Goal: Task Accomplishment & Management: Complete application form

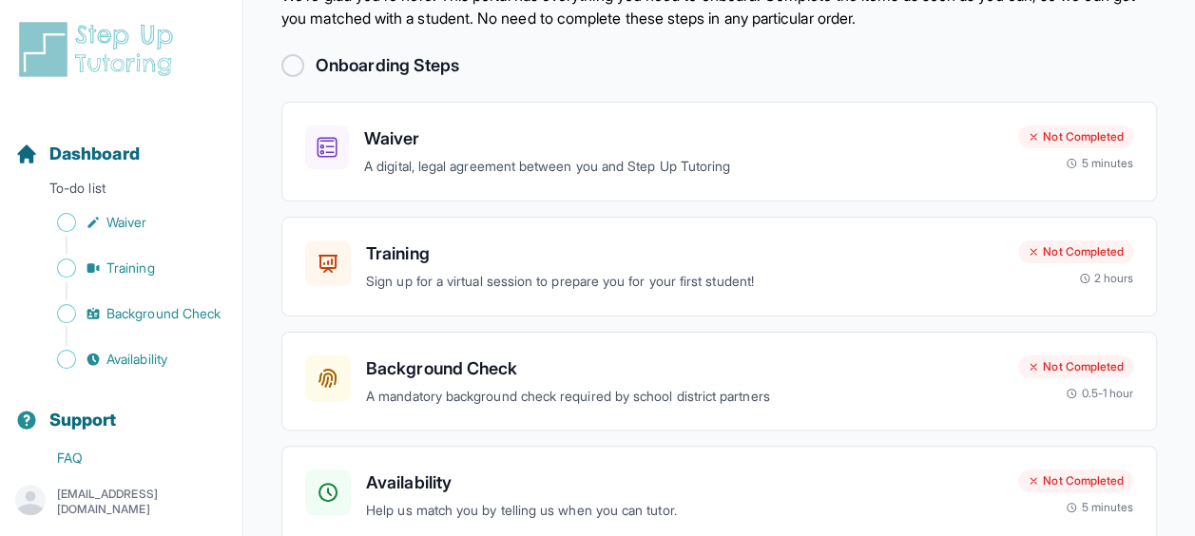
scroll to position [86, 0]
click at [600, 300] on div "Training Sign up for a virtual session to prepare you for your first student! N…" at bounding box center [719, 266] width 876 height 100
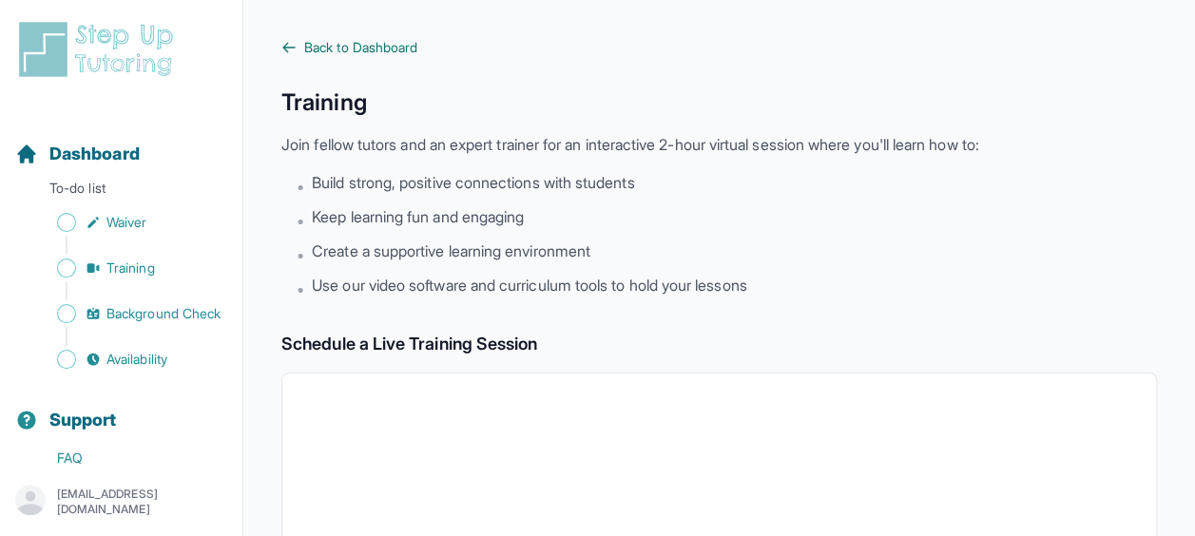
click at [348, 42] on span "Back to Dashboard" at bounding box center [360, 47] width 113 height 19
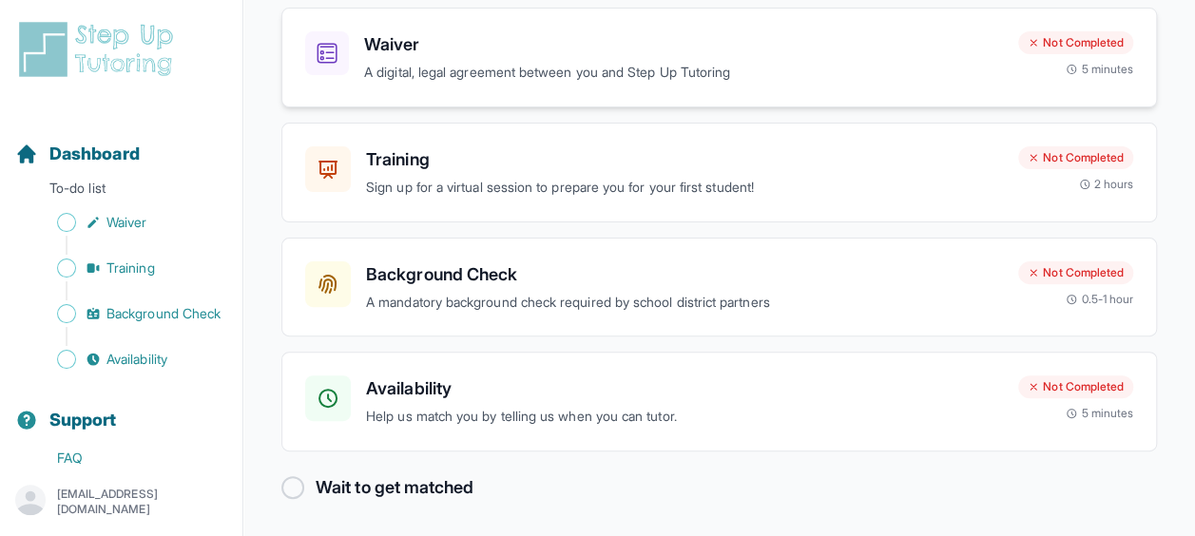
scroll to position [165, 0]
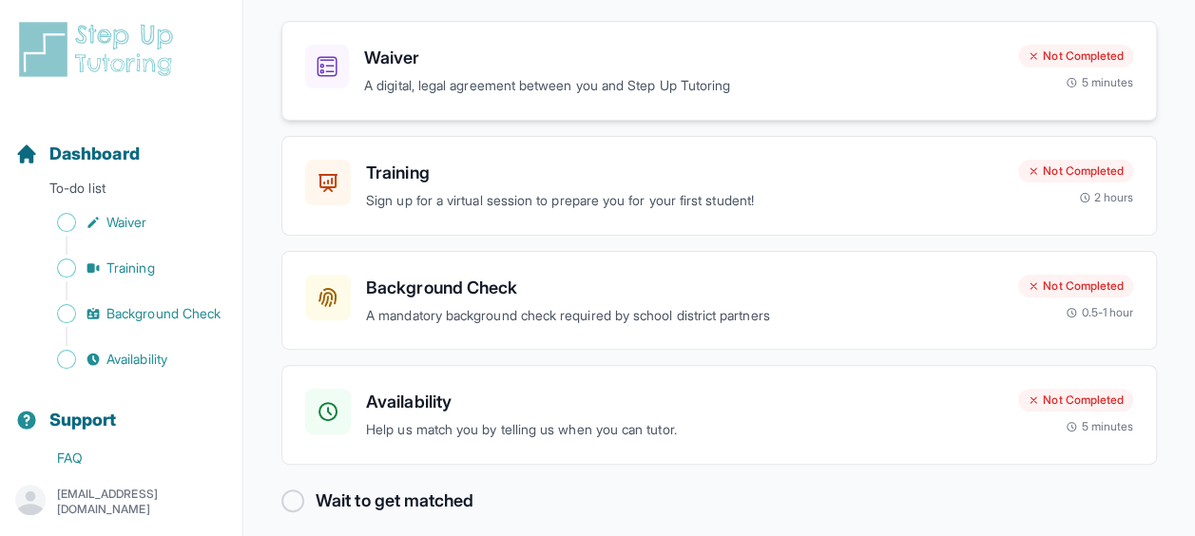
click at [543, 75] on p "A digital, legal agreement between you and Step Up Tutoring" at bounding box center [683, 86] width 639 height 22
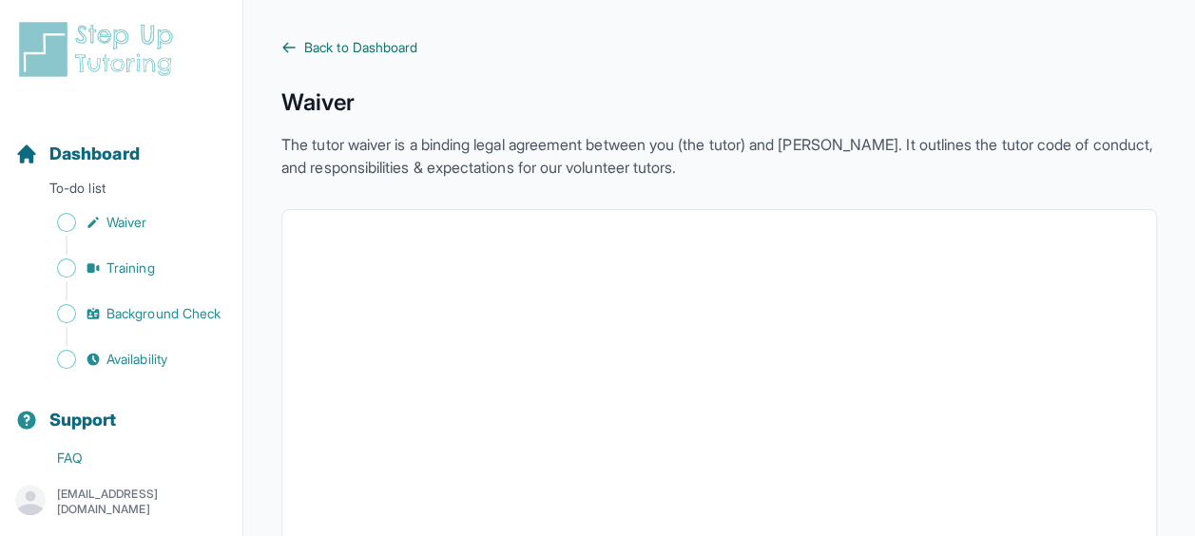
click at [377, 44] on span "Back to Dashboard" at bounding box center [360, 47] width 113 height 19
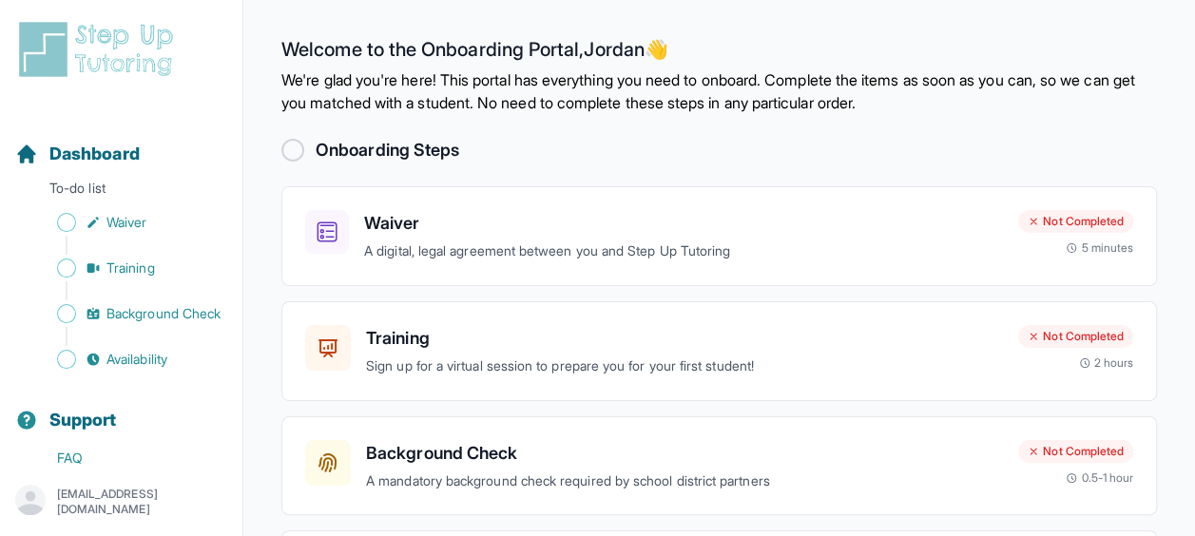
scroll to position [63, 0]
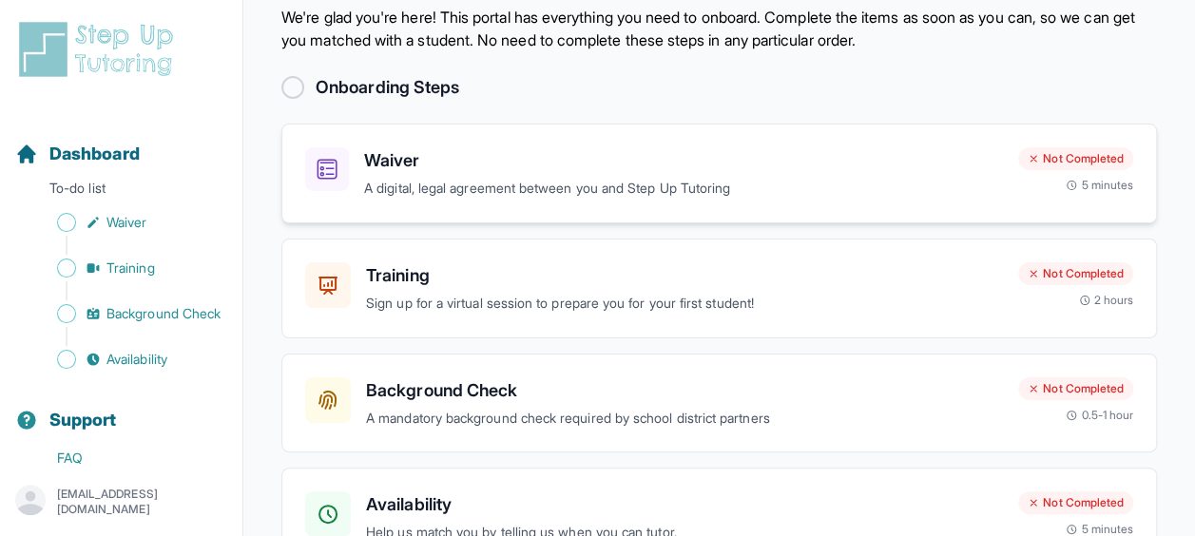
click at [530, 184] on p "A digital, legal agreement between you and Step Up Tutoring" at bounding box center [683, 189] width 639 height 22
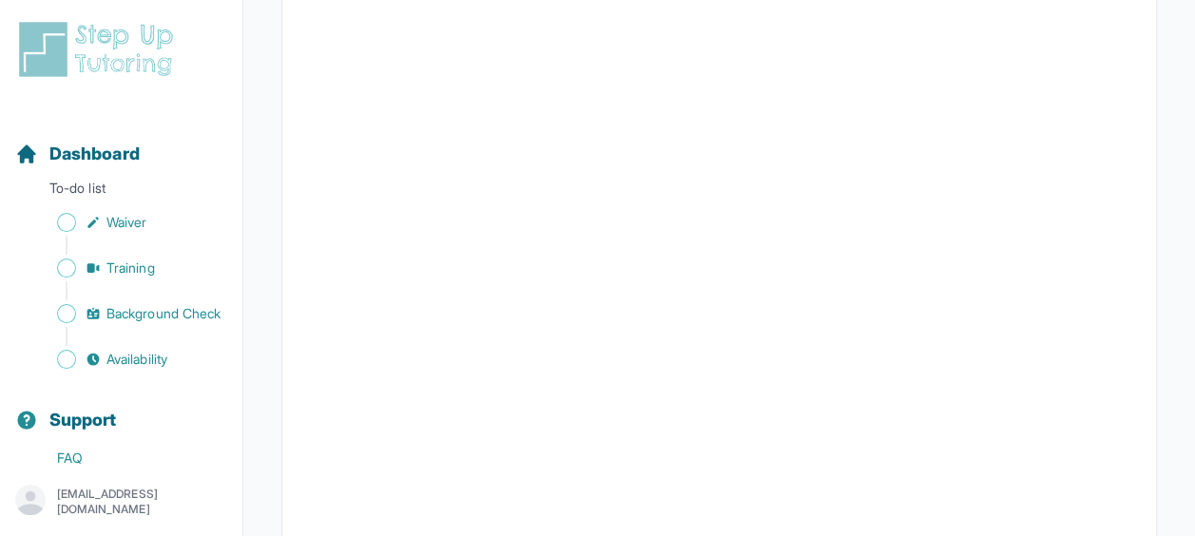
scroll to position [1435, 0]
click at [132, 253] on div "Sidebar" at bounding box center [125, 245] width 220 height 19
click at [121, 268] on span "Training" at bounding box center [130, 268] width 48 height 19
click at [133, 223] on span "Waiver" at bounding box center [126, 222] width 40 height 19
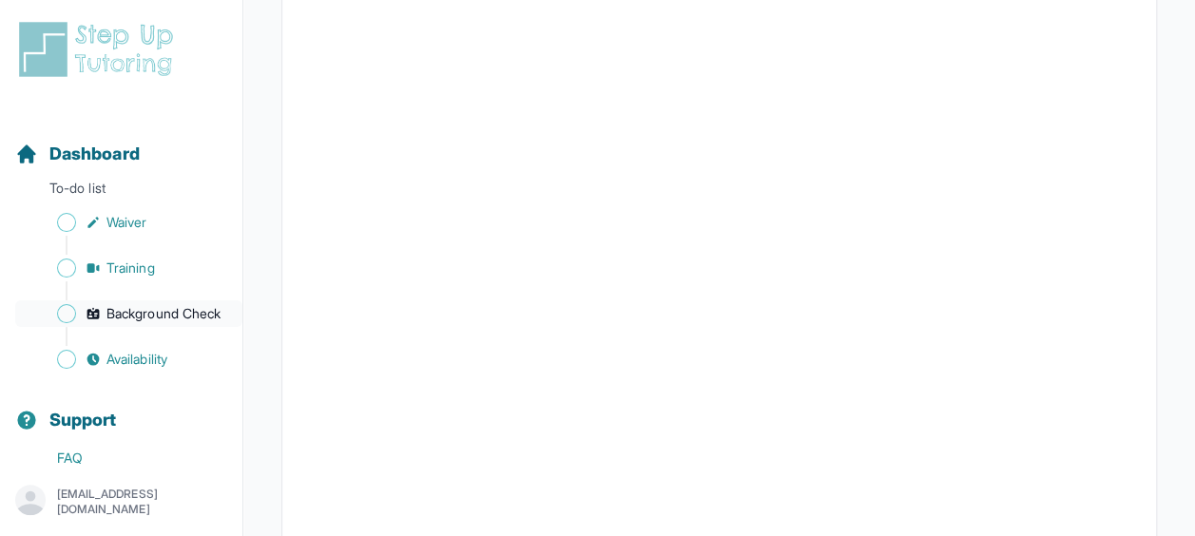
click at [124, 323] on span "Background Check" at bounding box center [163, 313] width 114 height 19
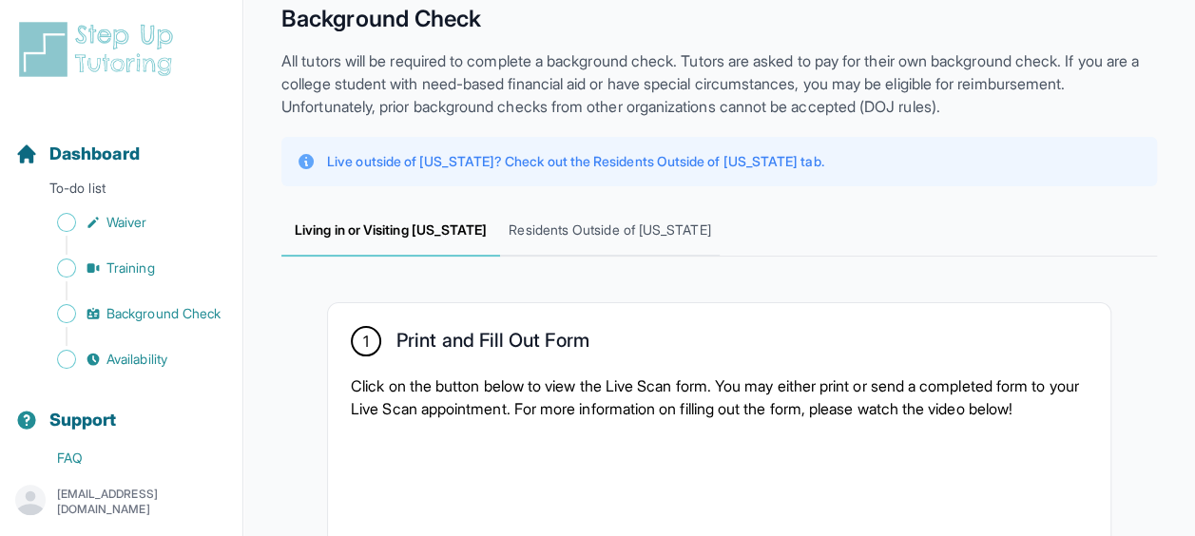
scroll to position [85, 0]
click at [556, 242] on span "Residents Outside of [US_STATE]" at bounding box center [609, 229] width 219 height 51
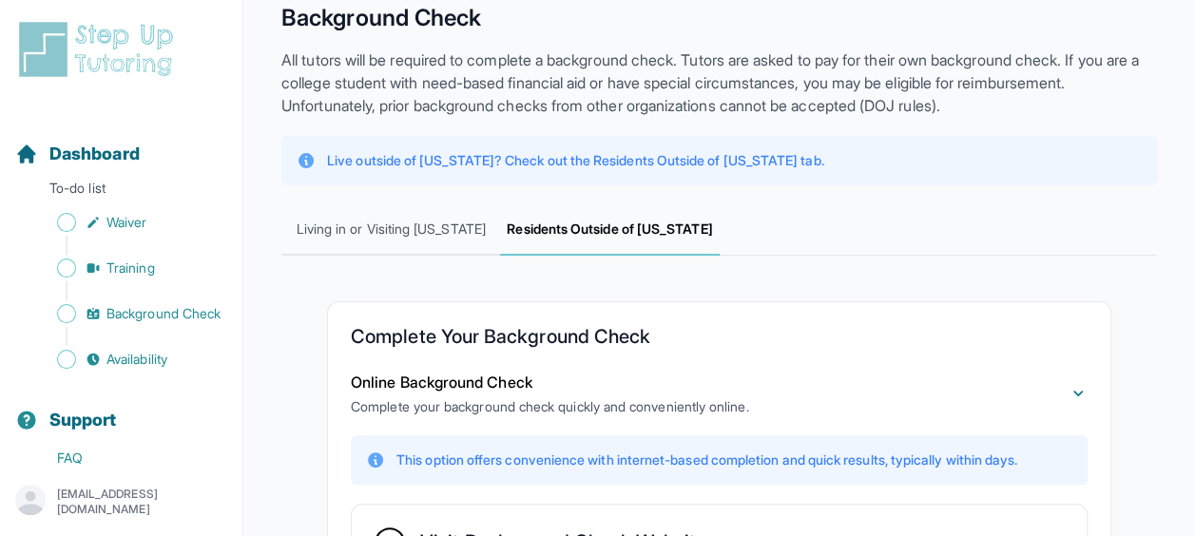
scroll to position [228, 0]
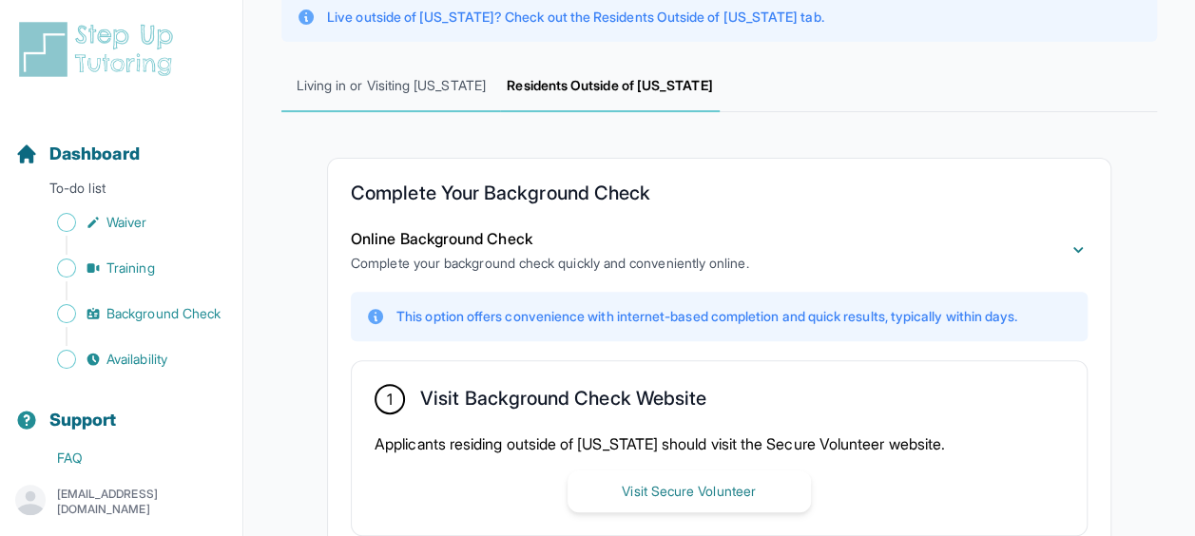
click at [456, 76] on span "Living in or Visiting [US_STATE]" at bounding box center [390, 86] width 219 height 51
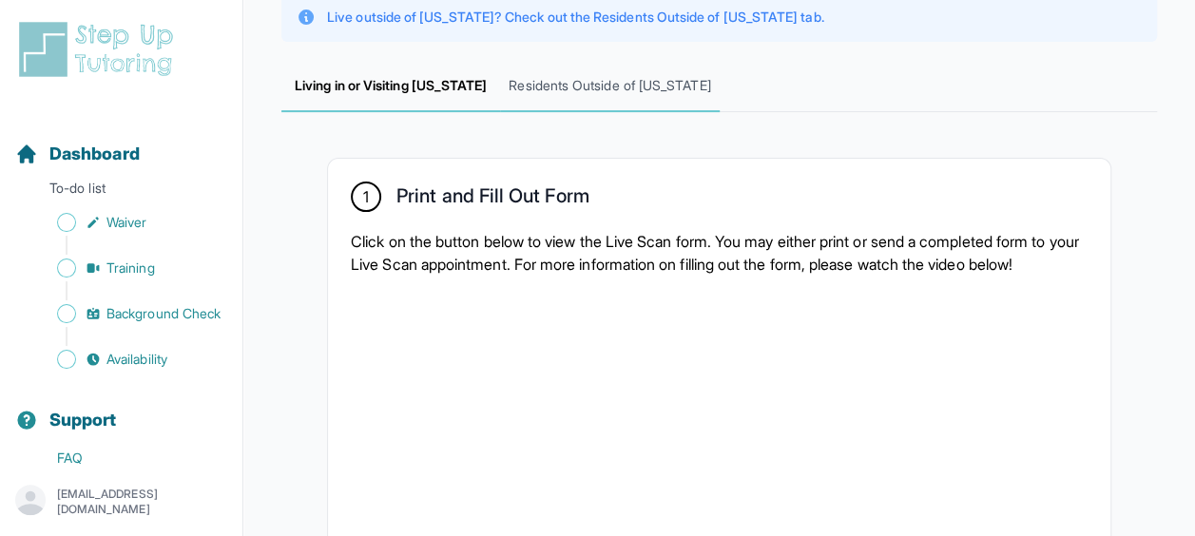
click at [540, 74] on span "Residents Outside of [US_STATE]" at bounding box center [609, 86] width 219 height 51
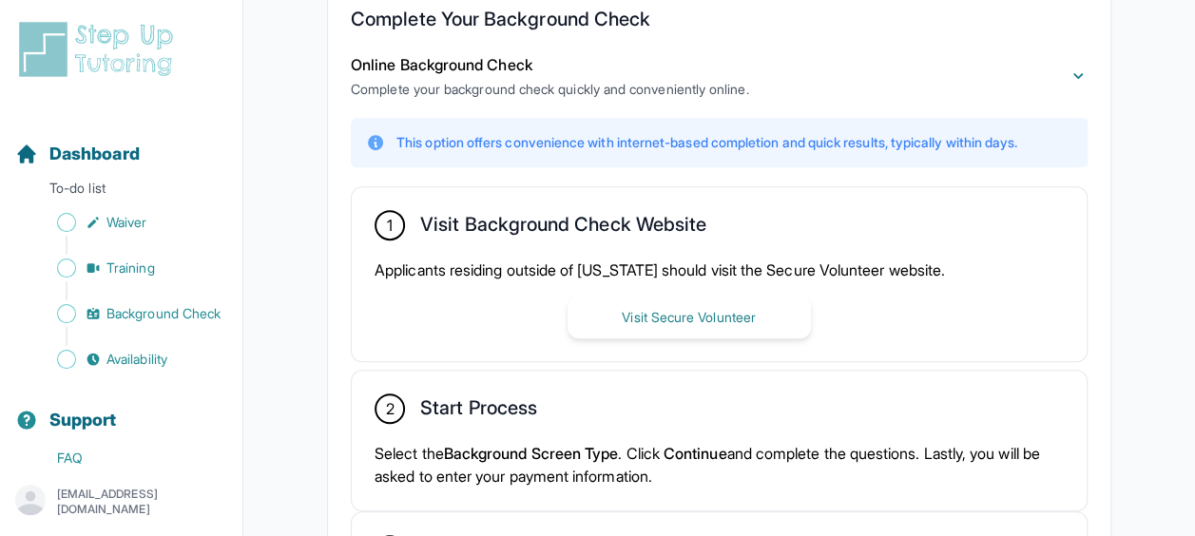
scroll to position [403, 0]
click at [114, 285] on div "Sidebar" at bounding box center [125, 290] width 220 height 19
click at [120, 230] on span "Waiver" at bounding box center [126, 222] width 40 height 19
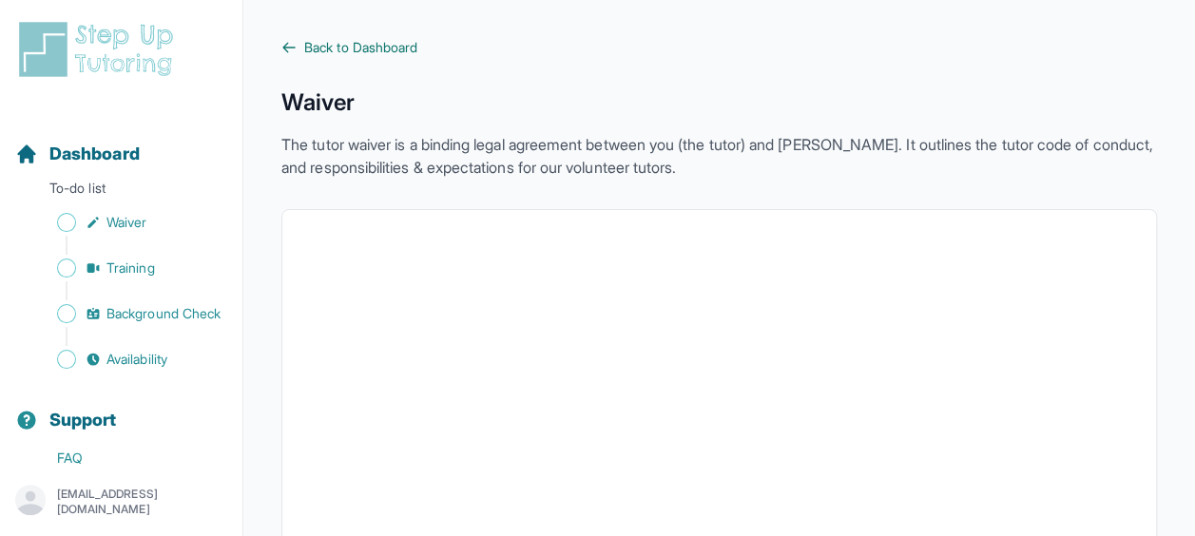
click at [379, 39] on span "Back to Dashboard" at bounding box center [360, 47] width 113 height 19
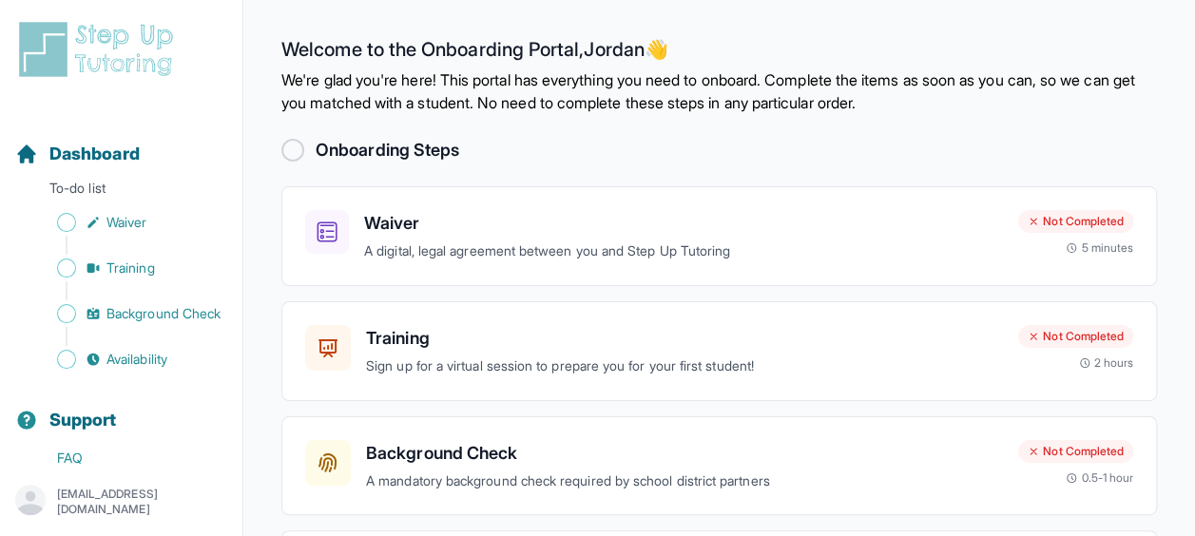
click at [289, 157] on div at bounding box center [292, 150] width 23 height 23
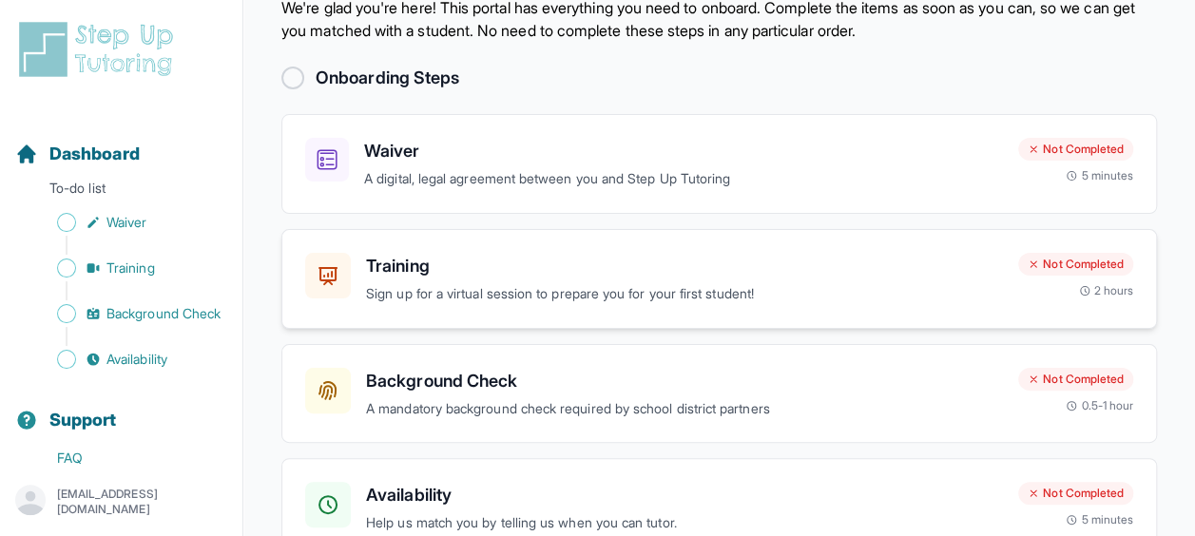
scroll to position [162, 0]
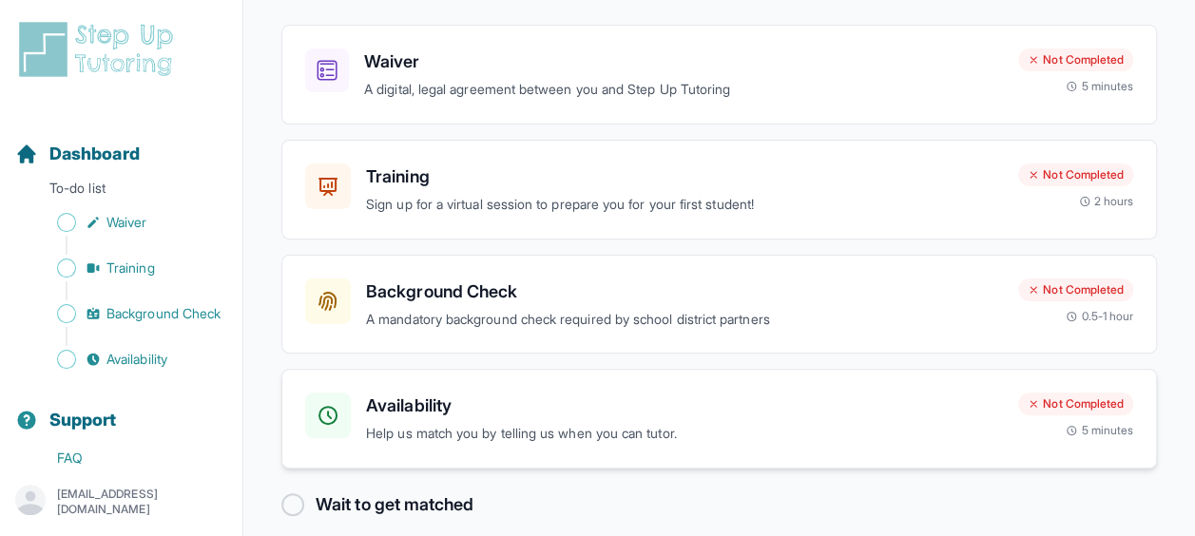
click at [528, 405] on h3 "Availability" at bounding box center [684, 406] width 637 height 27
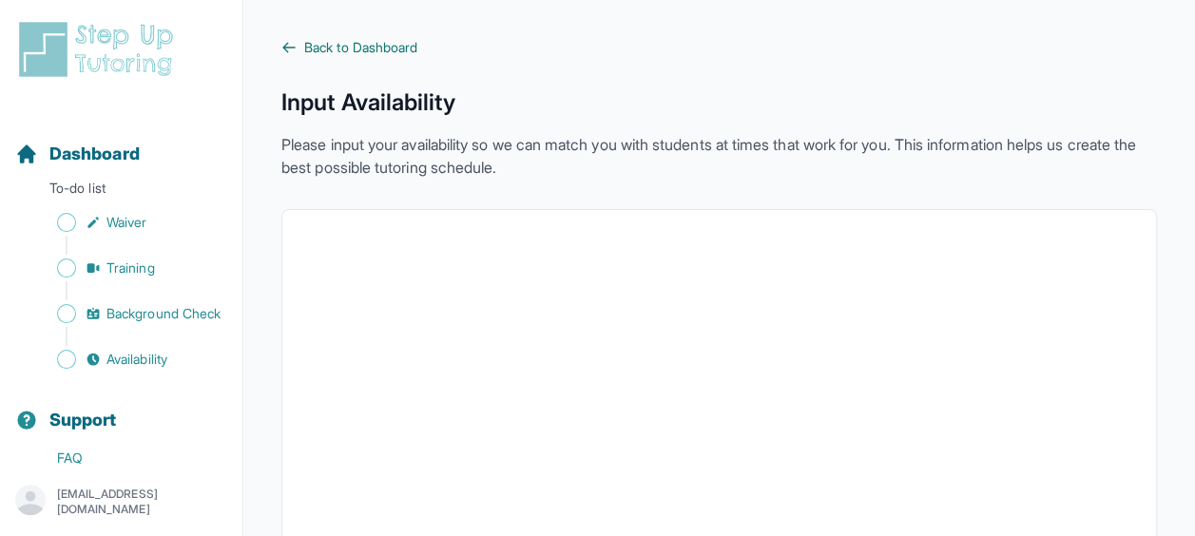
click at [382, 43] on span "Back to Dashboard" at bounding box center [360, 47] width 113 height 19
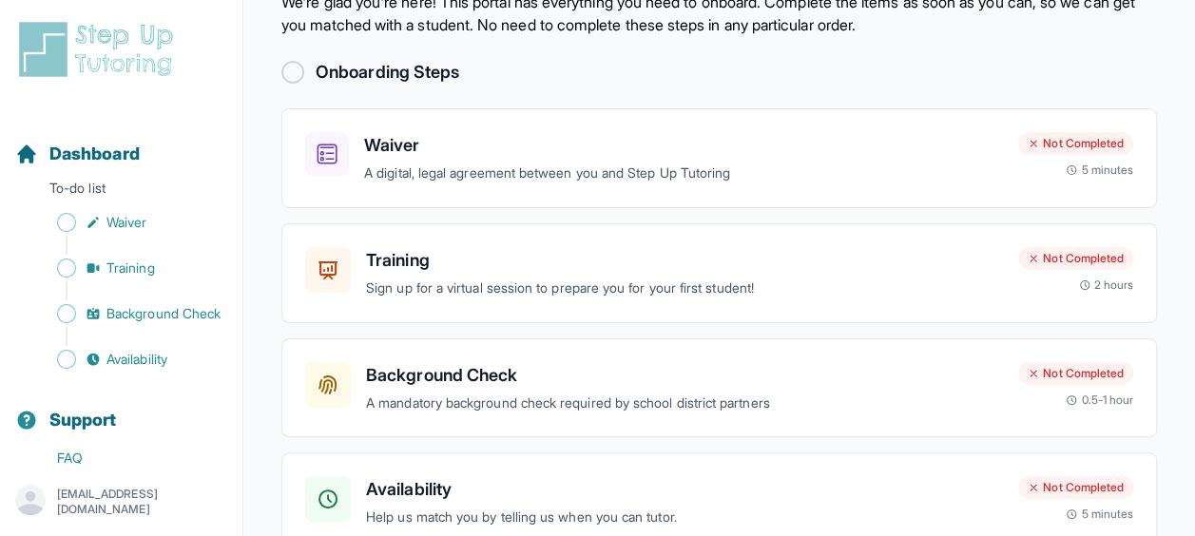
scroll to position [78, 0]
click at [290, 72] on div at bounding box center [292, 72] width 23 height 23
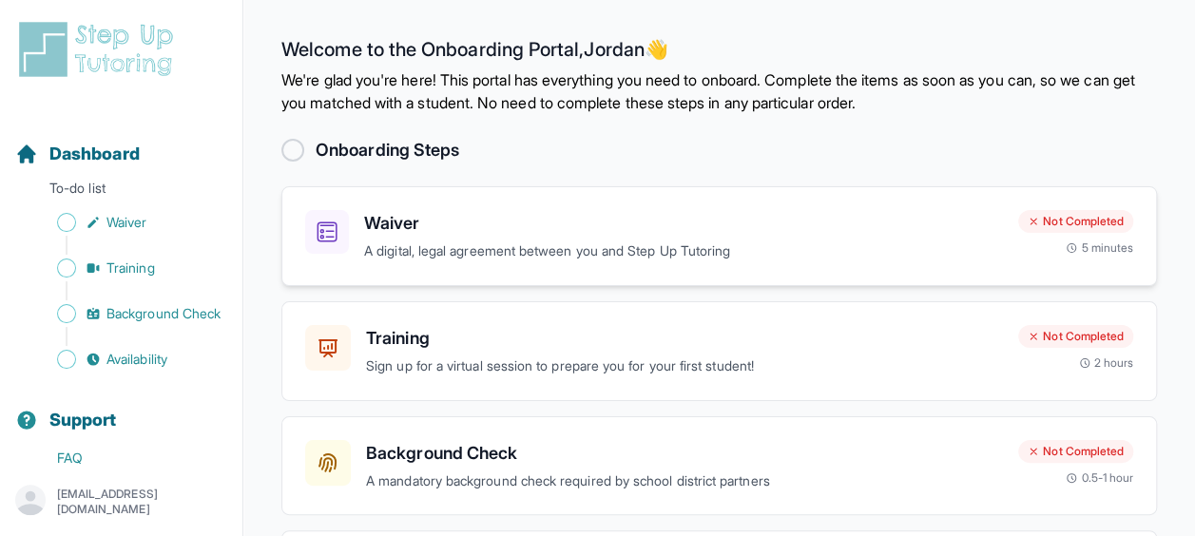
scroll to position [179, 0]
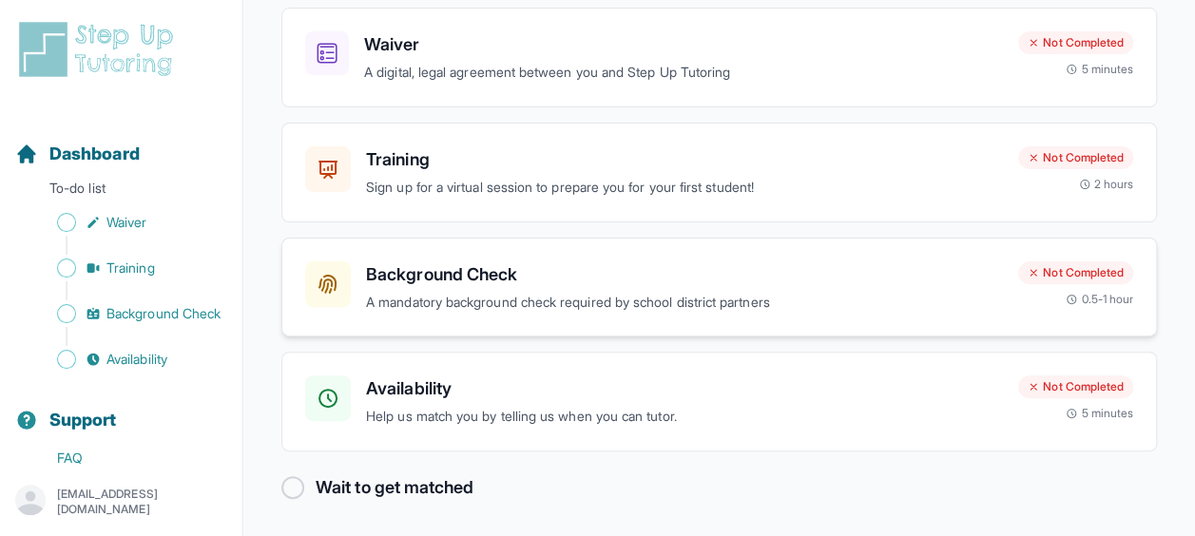
click at [506, 301] on p "A mandatory background check required by school district partners" at bounding box center [684, 303] width 637 height 22
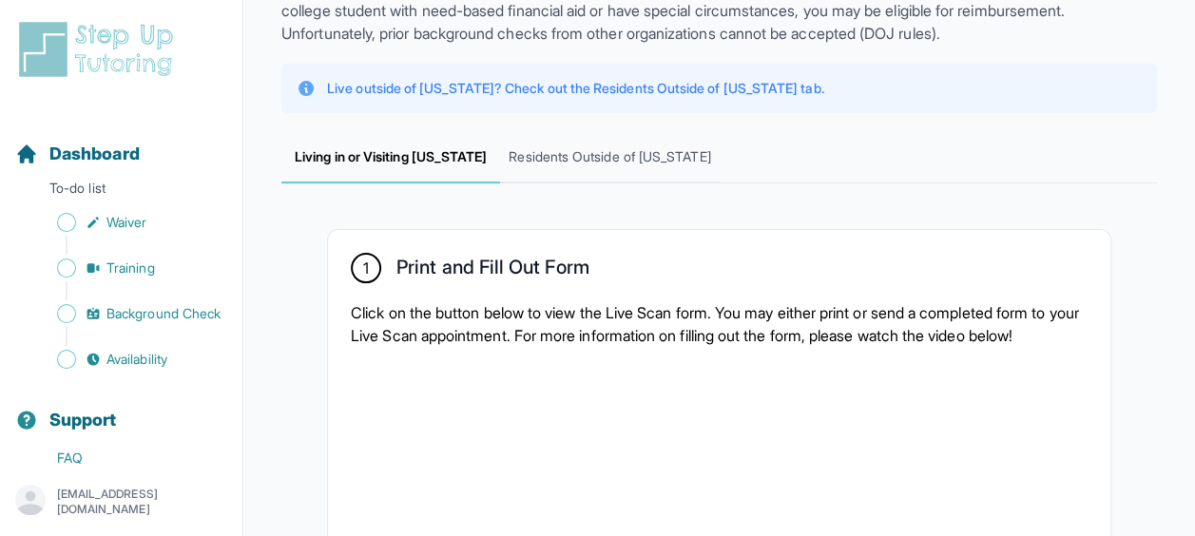
scroll to position [165, 0]
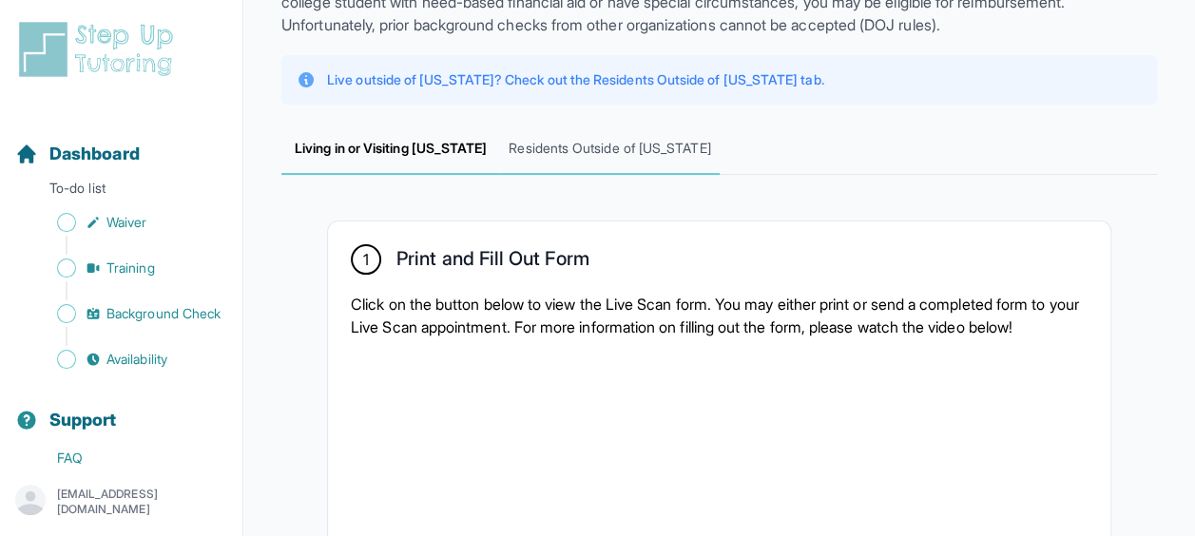
click at [597, 150] on span "Residents Outside of [US_STATE]" at bounding box center [609, 149] width 219 height 51
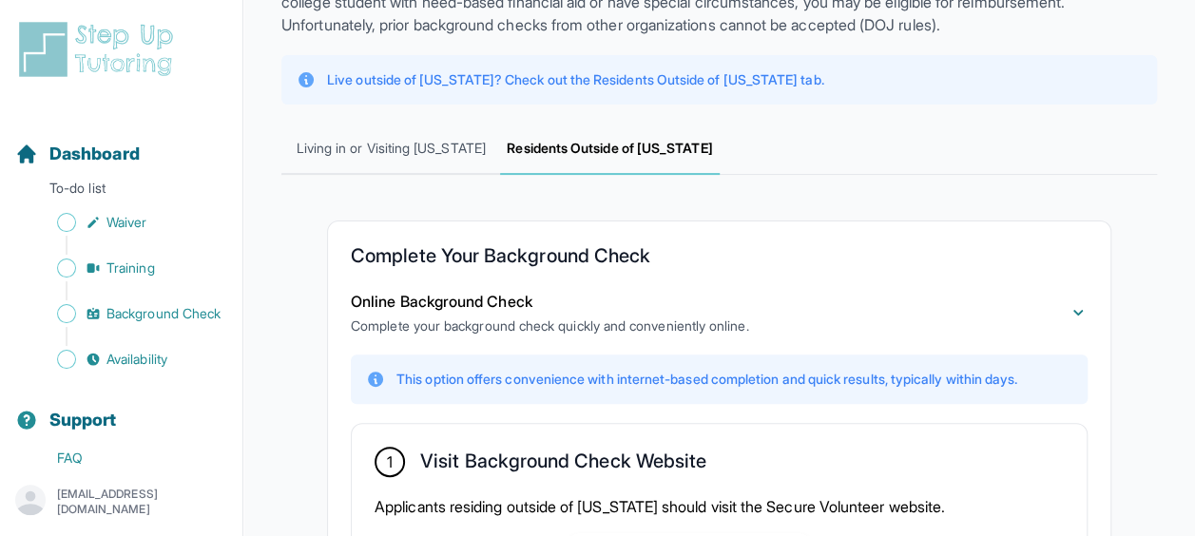
scroll to position [349, 0]
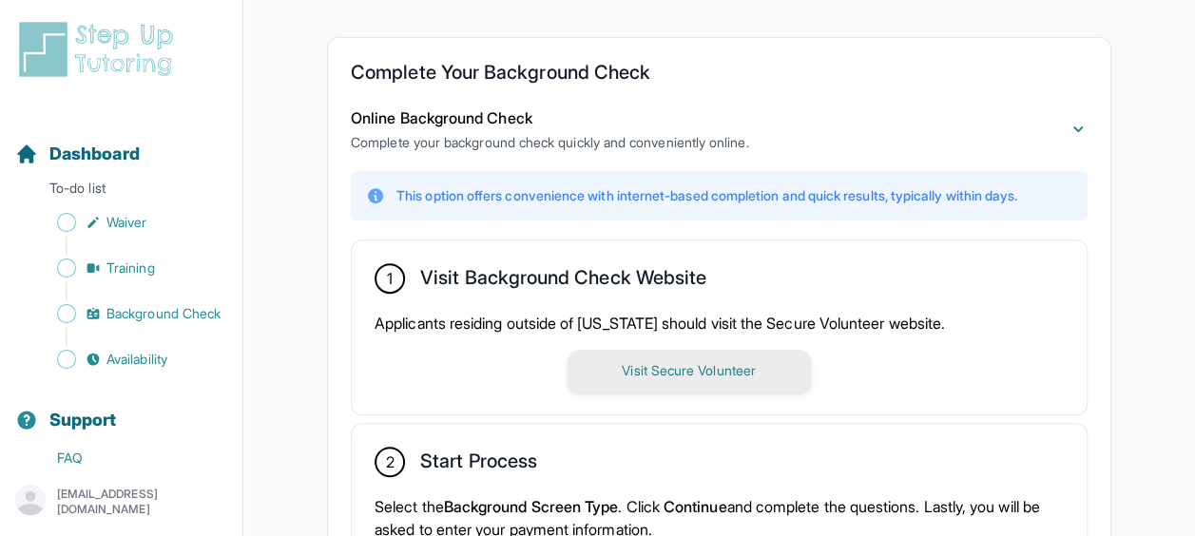
click at [648, 374] on button "Visit Secure Volunteer" at bounding box center [689, 371] width 243 height 42
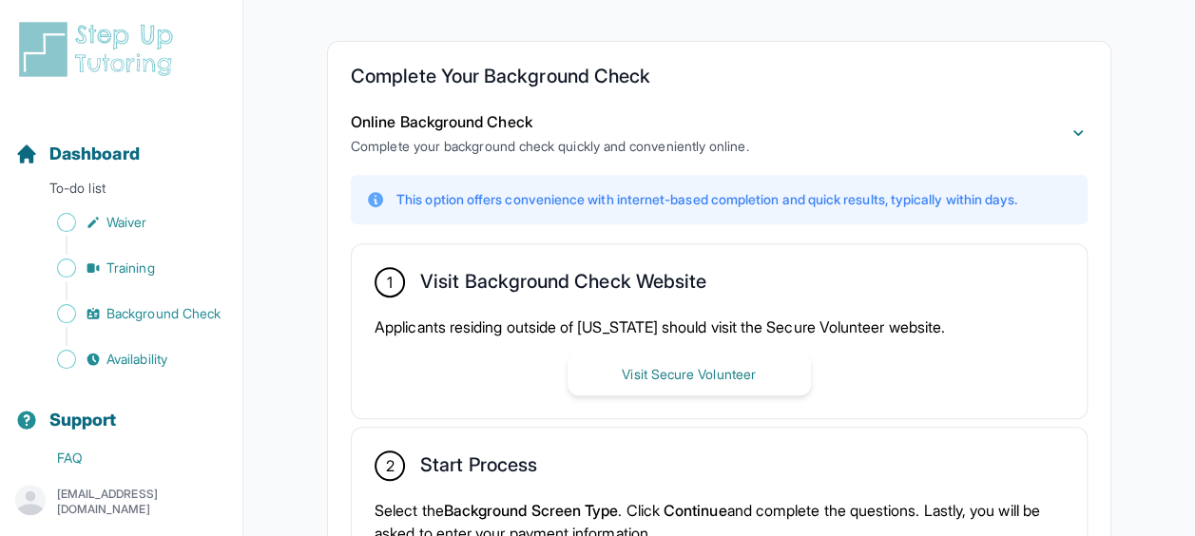
scroll to position [224, 0]
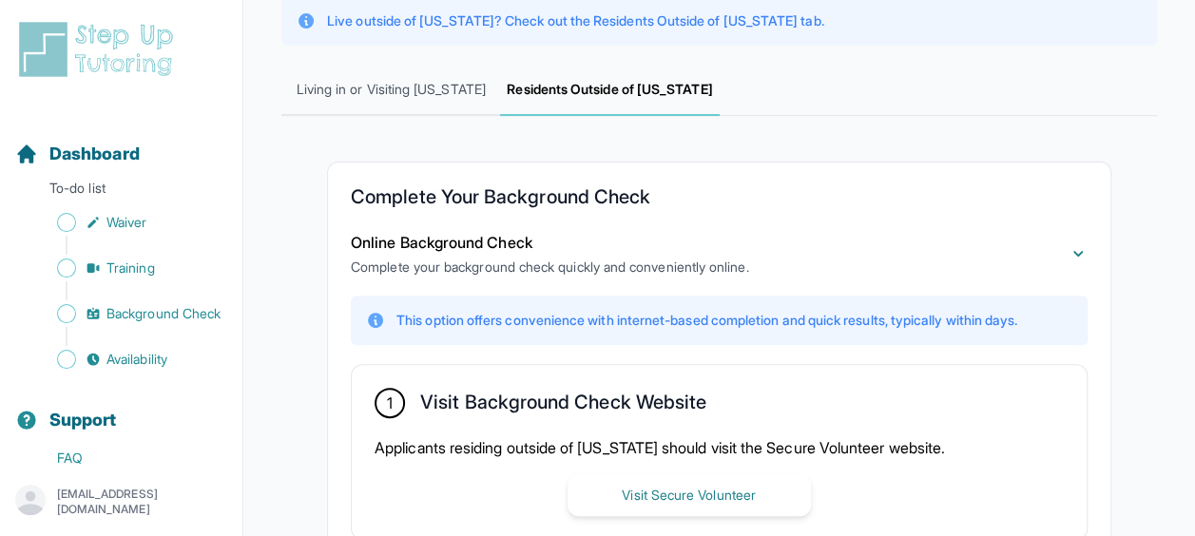
click at [114, 29] on img at bounding box center [99, 49] width 169 height 61
